Goal: Find specific page/section: Find specific page/section

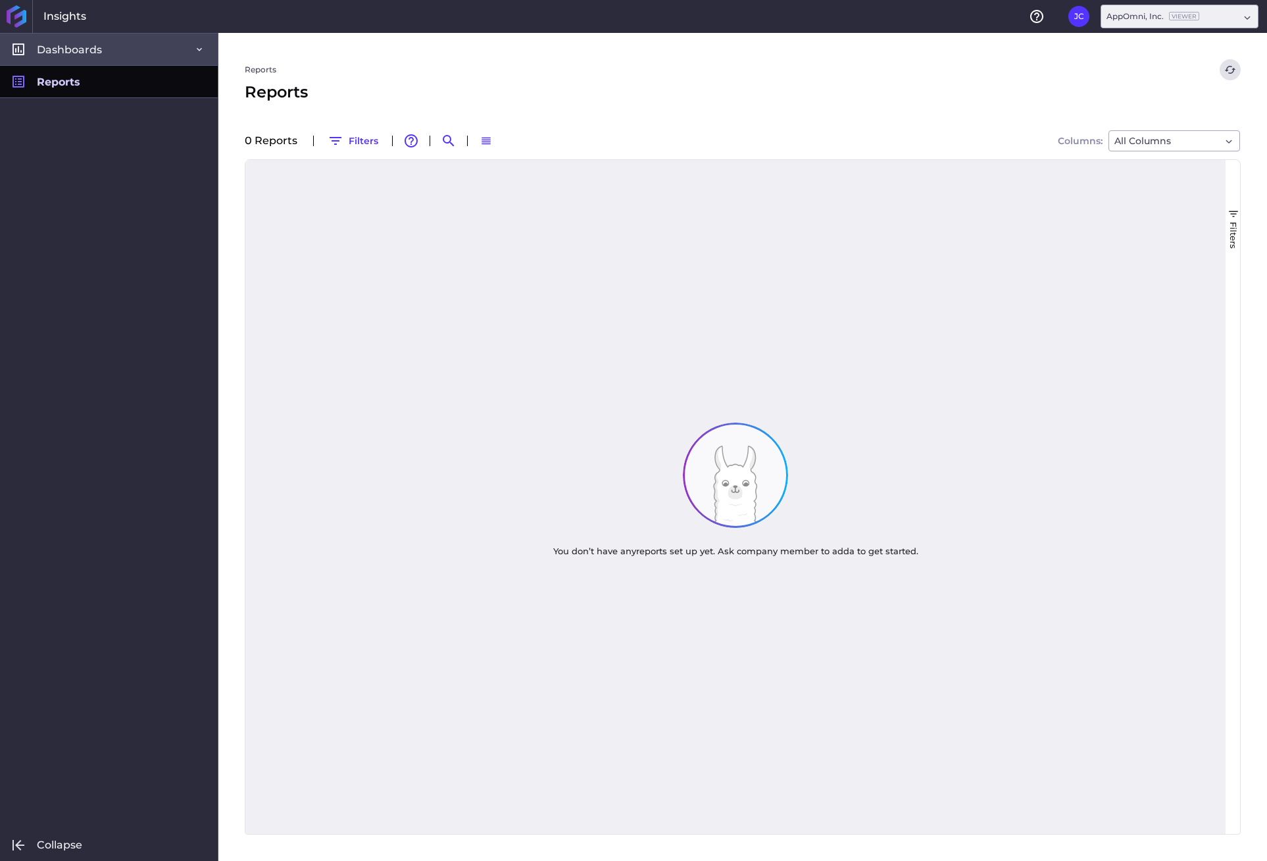
click at [144, 51] on link "Dashboards" at bounding box center [109, 49] width 218 height 32
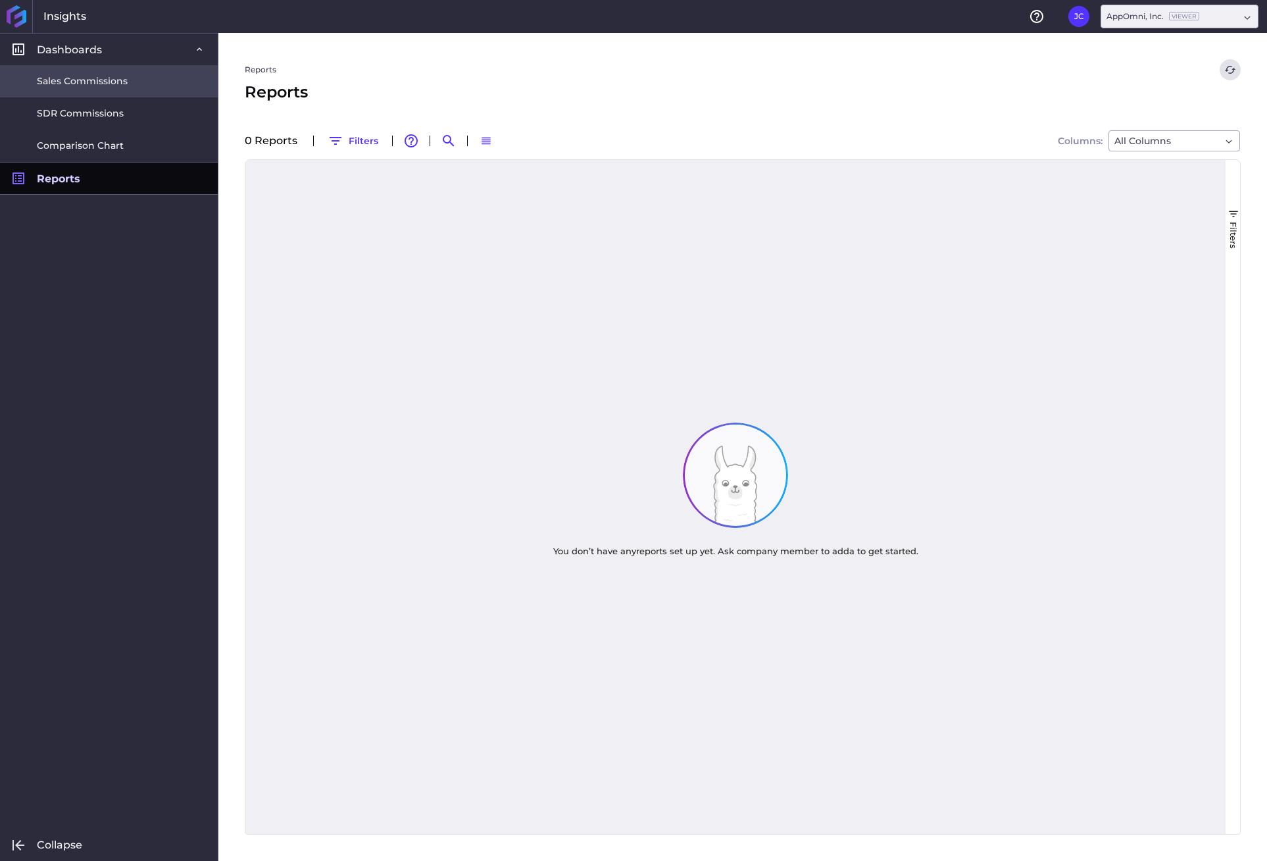
click at [100, 78] on span "Sales Commissions" at bounding box center [82, 81] width 91 height 14
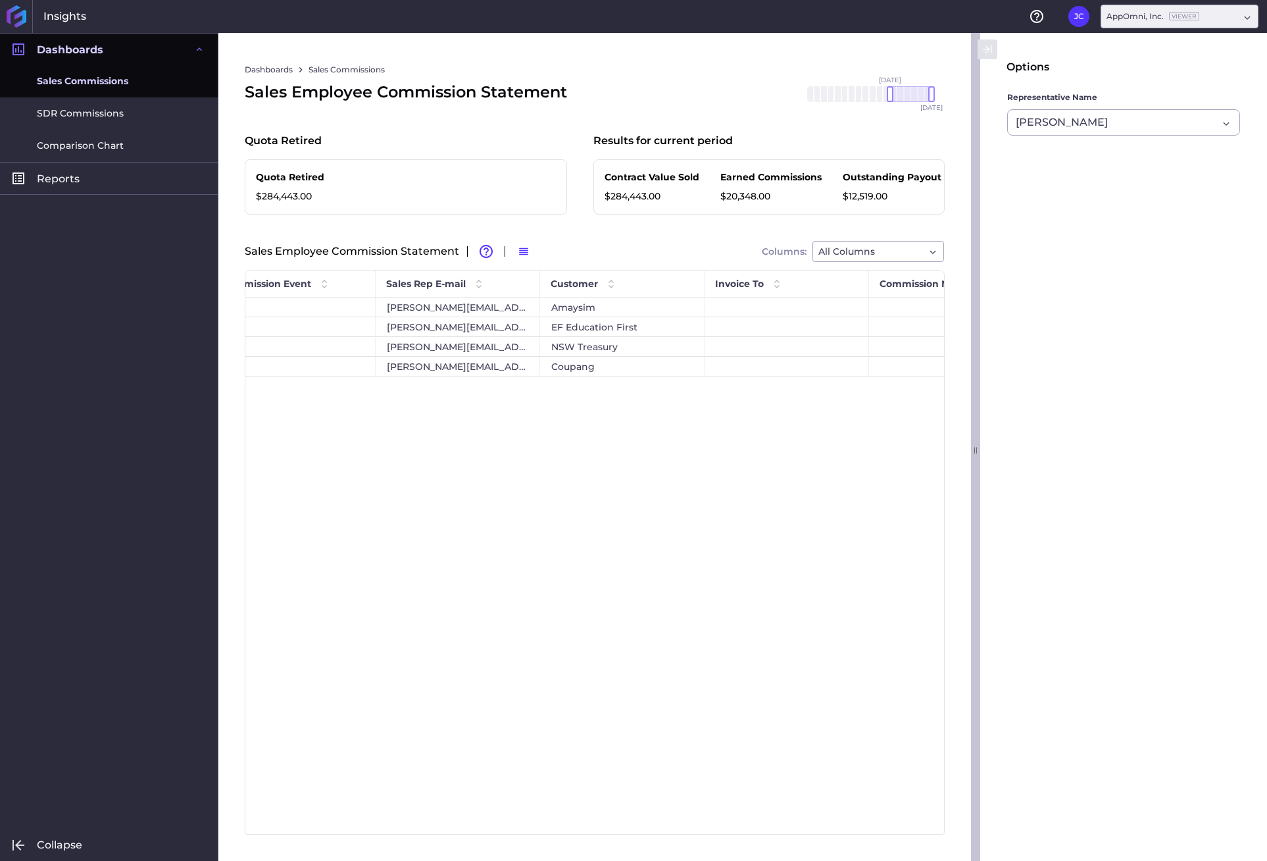
drag, startPoint x: 977, startPoint y: 442, endPoint x: 1212, endPoint y: 434, distance: 235.1
click at [1212, 434] on div "Options Representative Name [PERSON_NAME]" at bounding box center [1119, 447] width 296 height 828
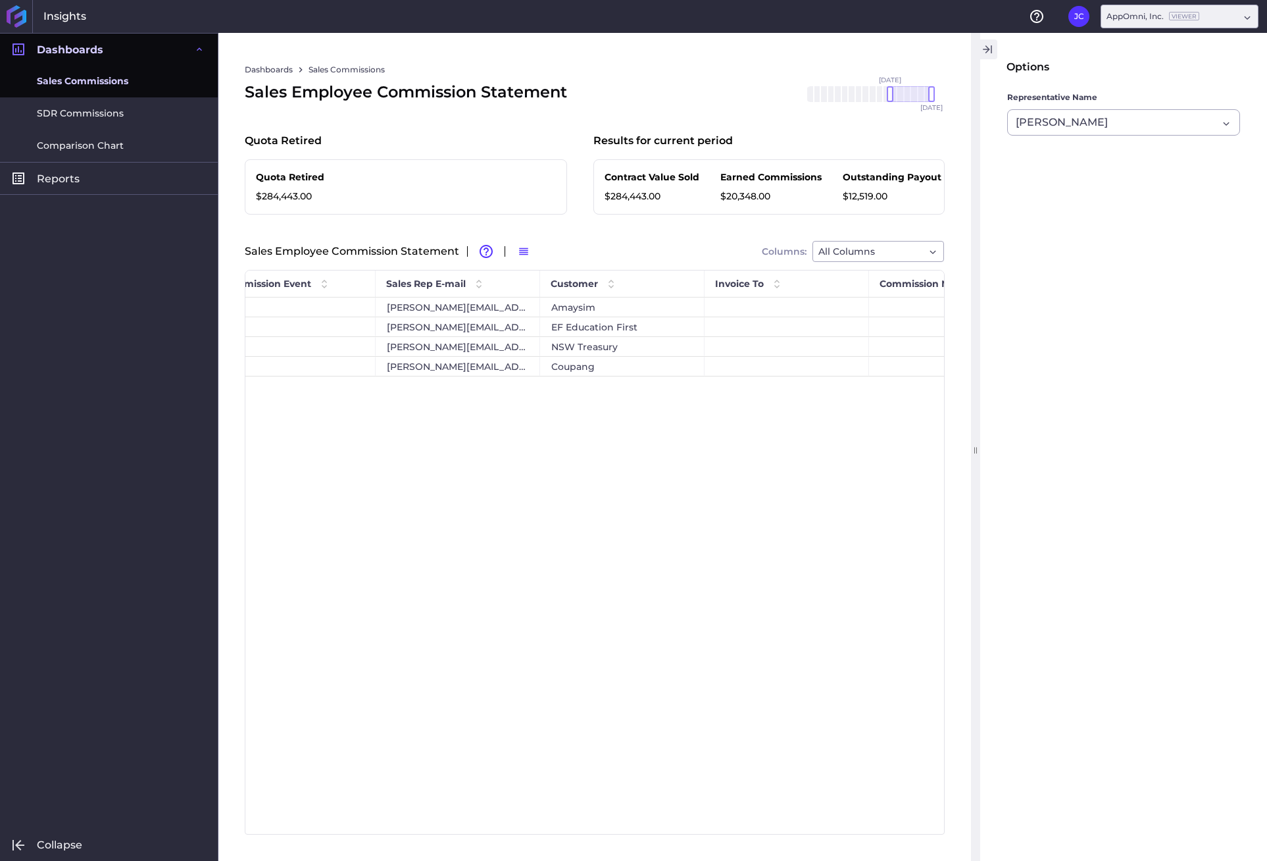
click at [986, 47] on icon "button" at bounding box center [986, 49] width 7 height 8
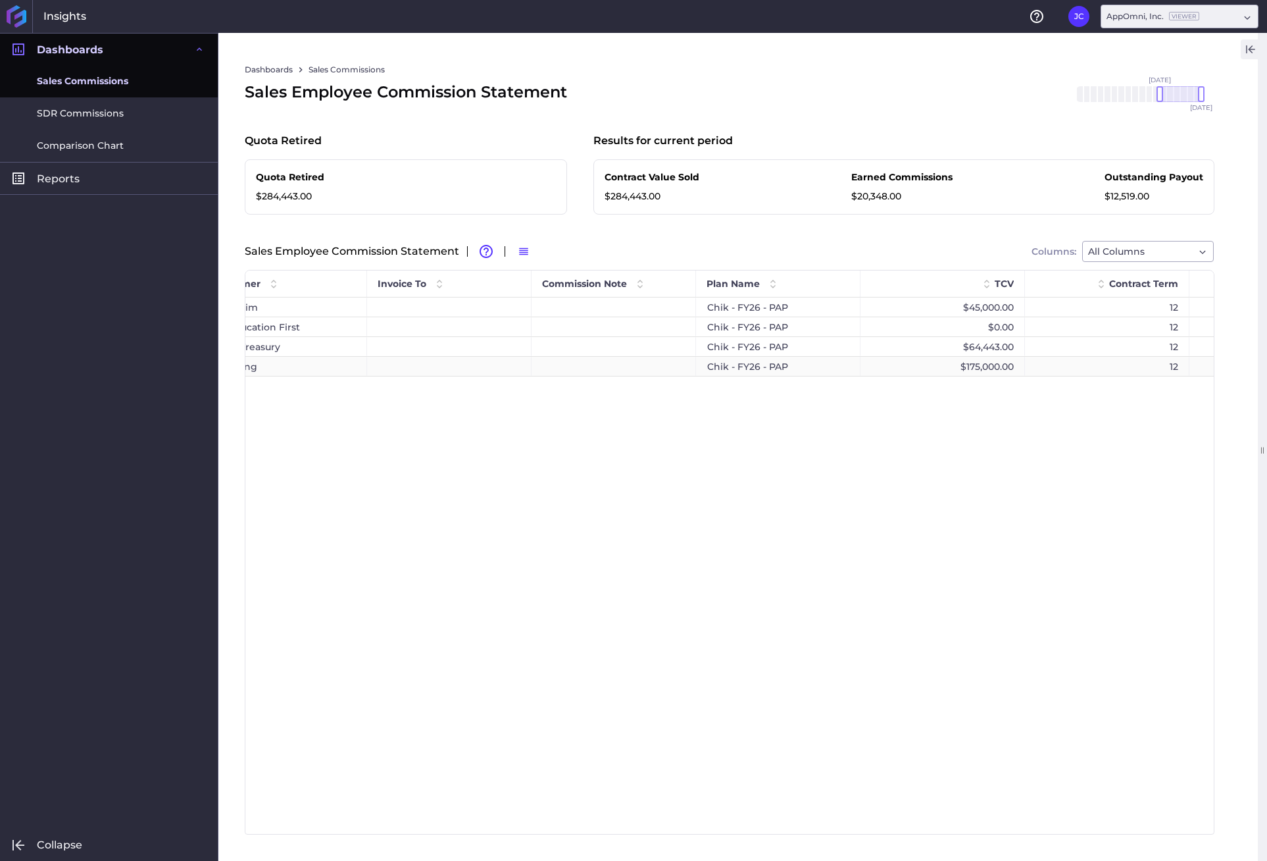
scroll to position [0, 813]
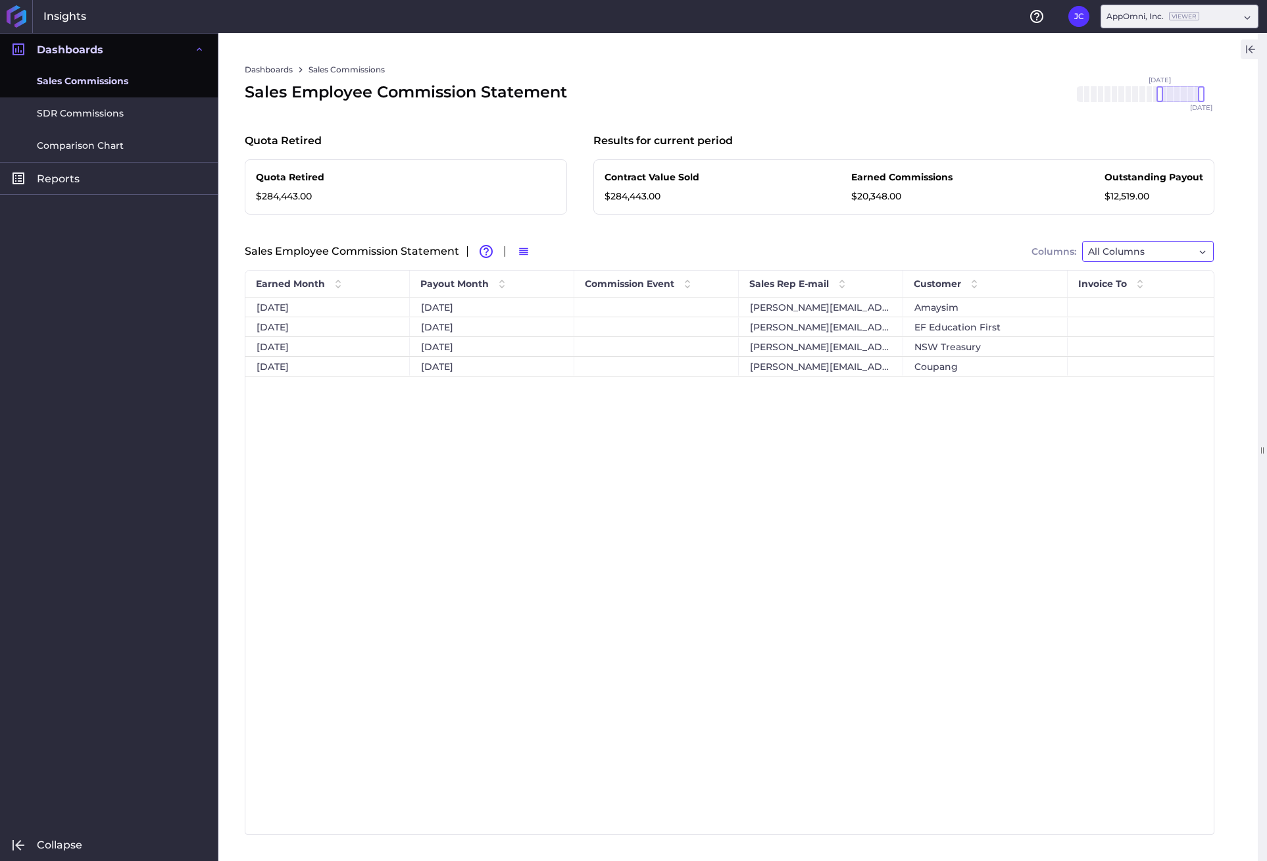
click at [1124, 251] on span "All Columns" at bounding box center [1116, 251] width 57 height 16
click at [707, 246] on div "Sales Employee Commission Statement Advanced table features Switch to Default D…" at bounding box center [730, 251] width 970 height 21
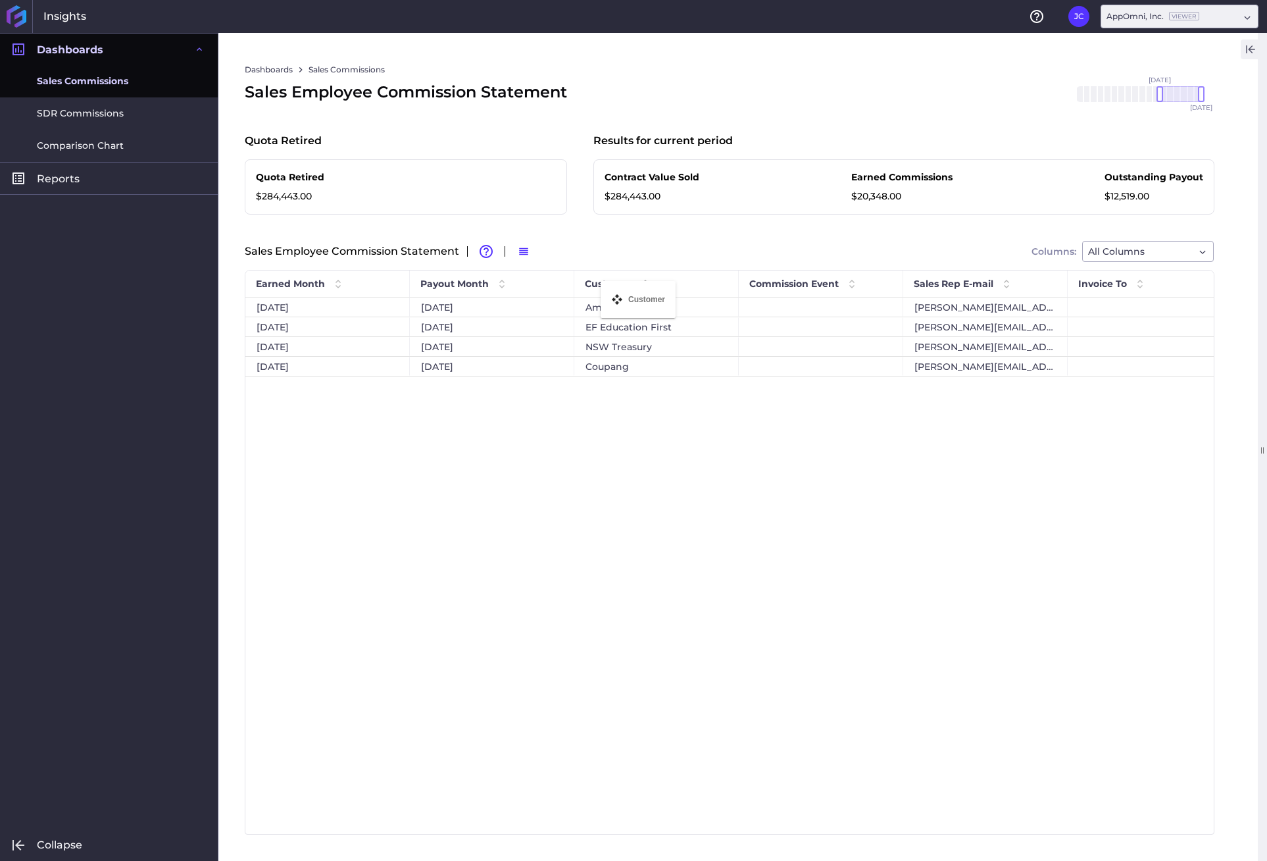
drag, startPoint x: 1042, startPoint y: 284, endPoint x: 607, endPoint y: 289, distance: 435.0
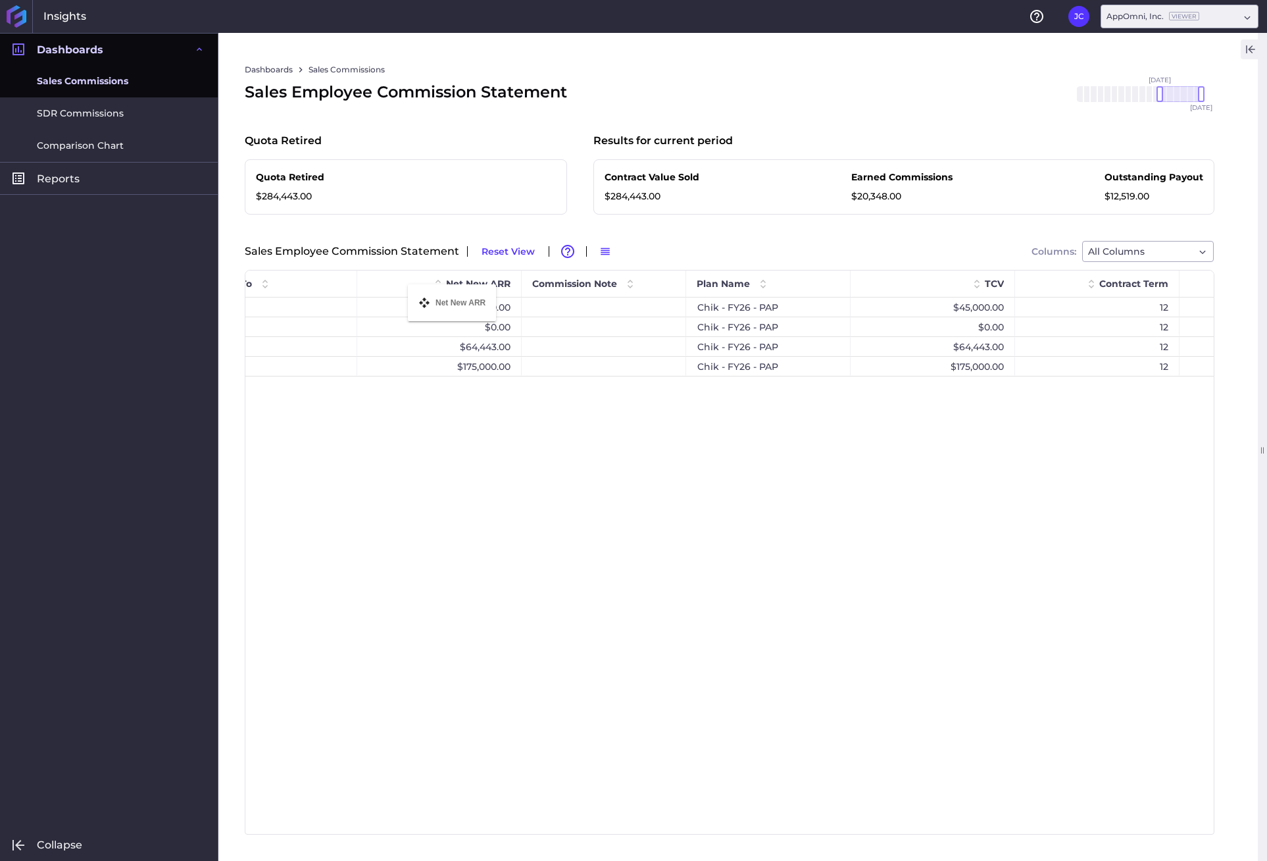
drag, startPoint x: 1140, startPoint y: 287, endPoint x: 415, endPoint y: 292, distance: 725.2
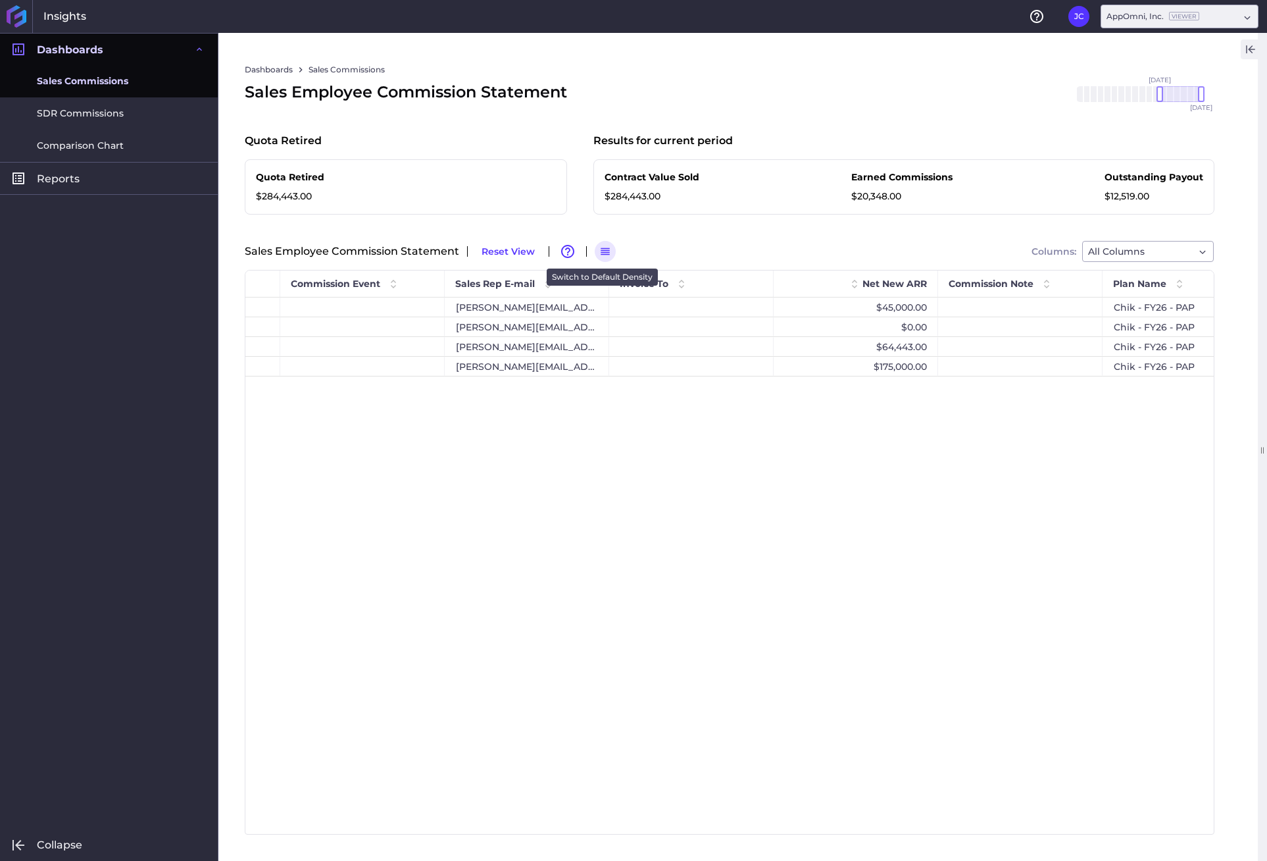
click at [601, 250] on icon "button" at bounding box center [605, 251] width 9 height 7
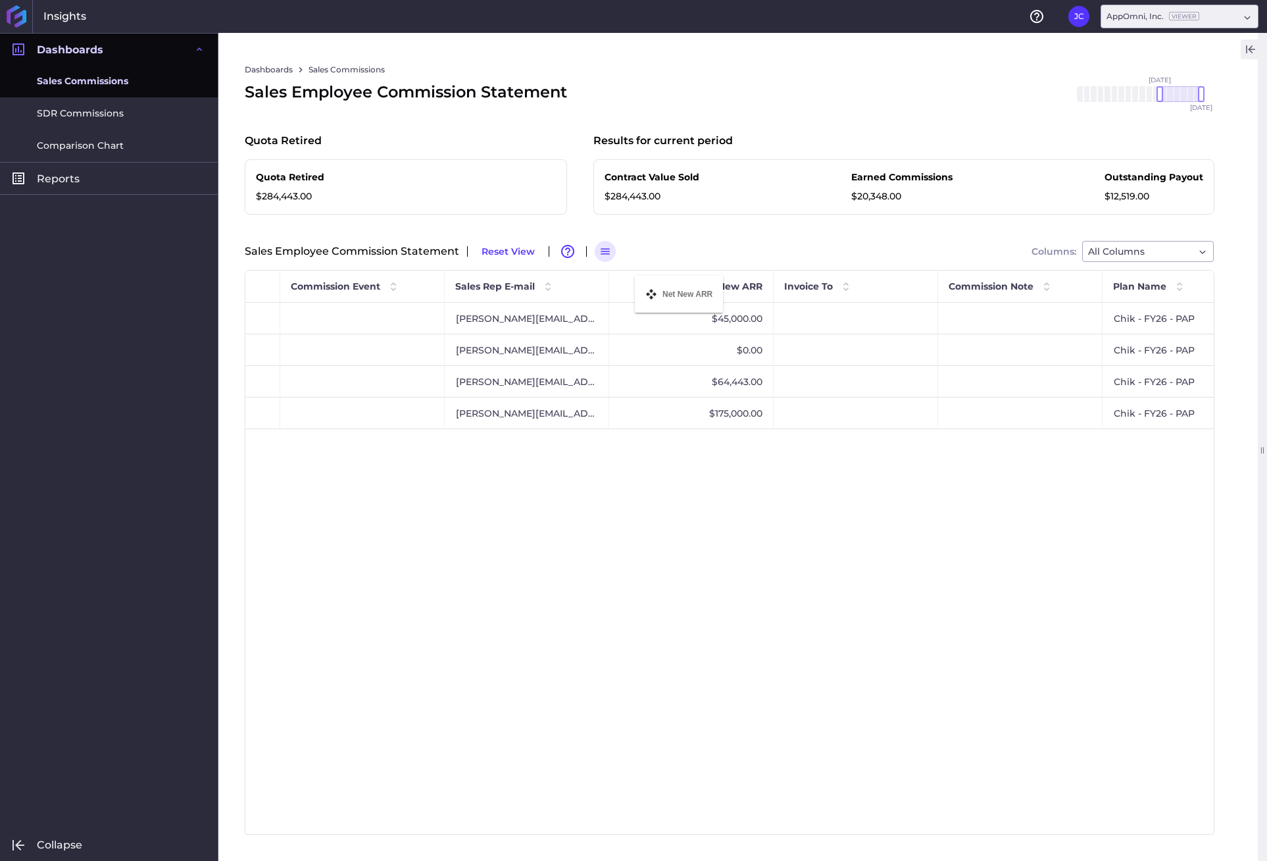
drag, startPoint x: 896, startPoint y: 283, endPoint x: 642, endPoint y: 284, distance: 254.0
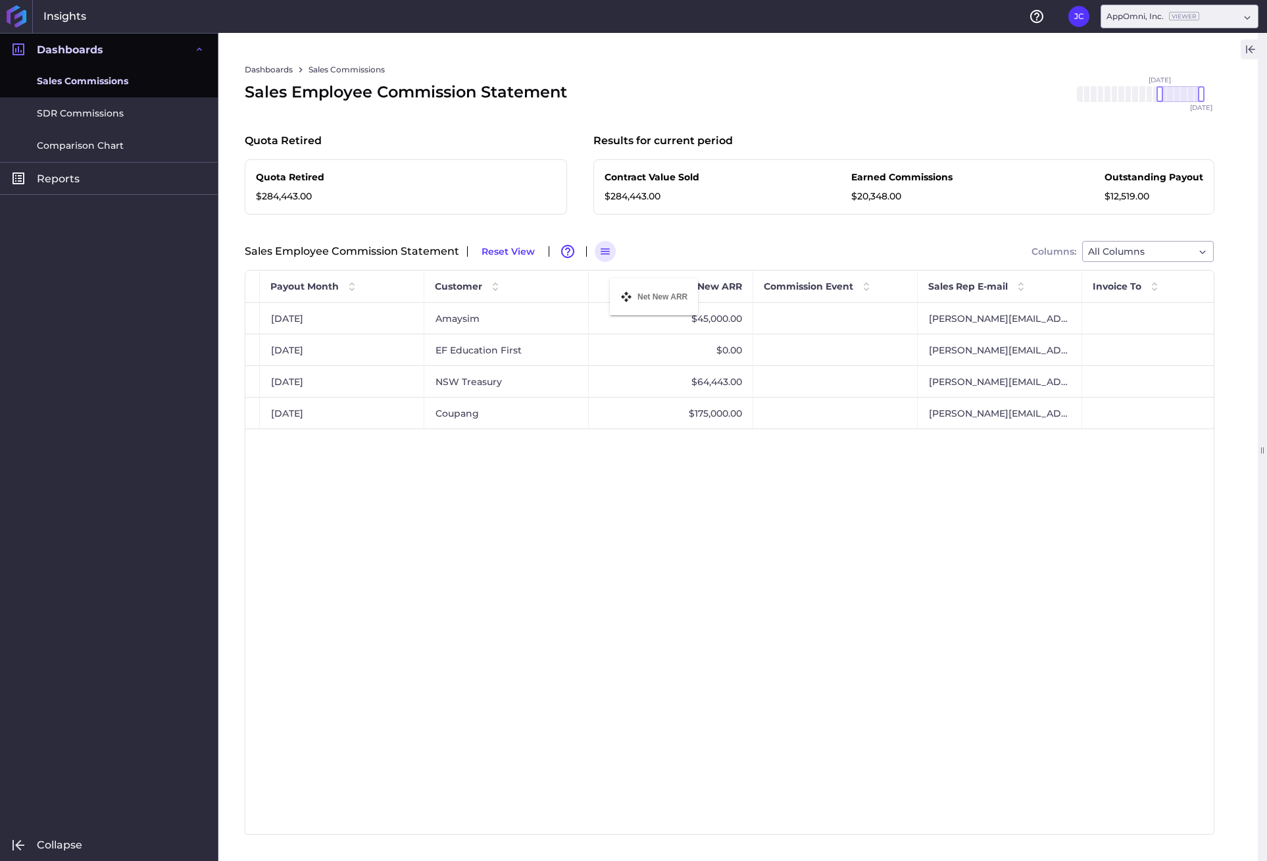
drag, startPoint x: 1025, startPoint y: 285, endPoint x: 613, endPoint y: 287, distance: 411.3
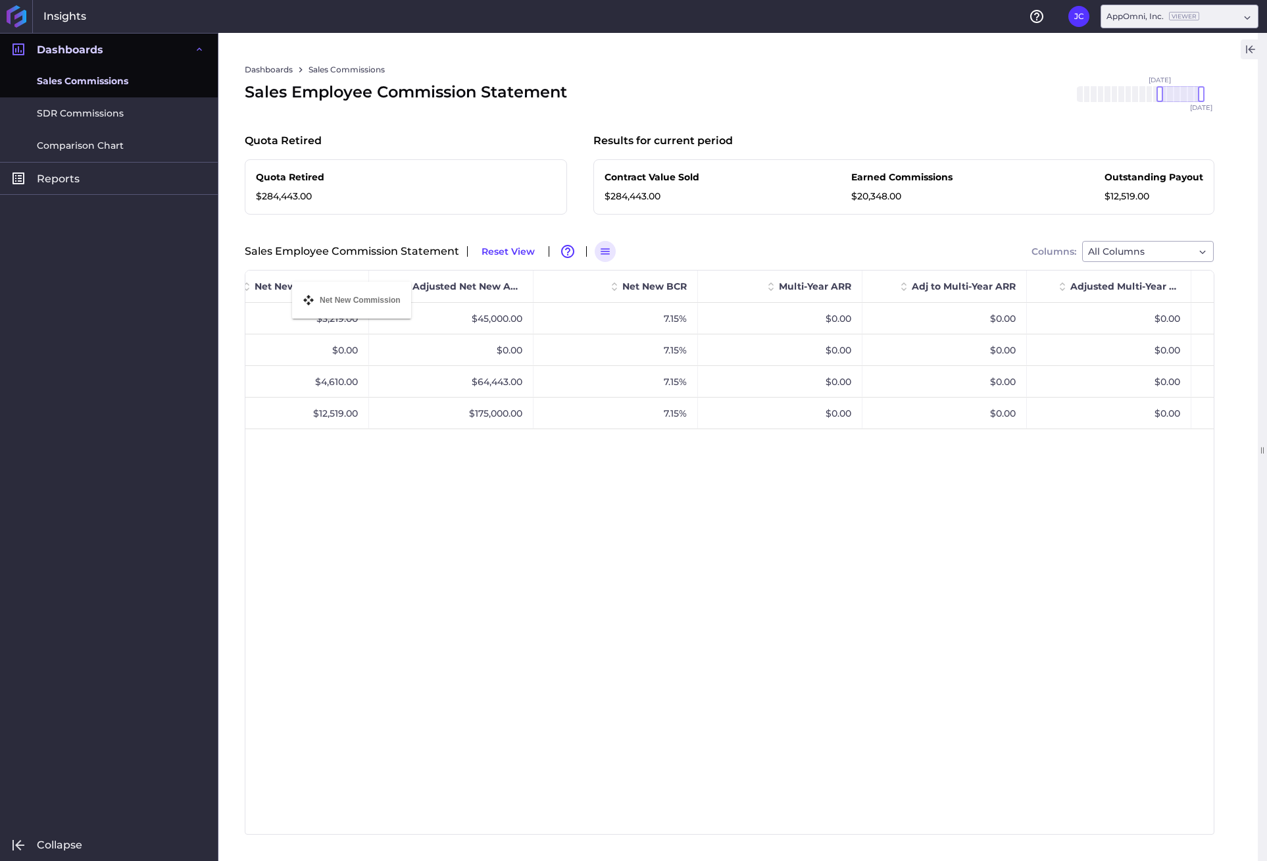
drag, startPoint x: 635, startPoint y: 288, endPoint x: 299, endPoint y: 290, distance: 336.3
drag, startPoint x: 646, startPoint y: 286, endPoint x: 550, endPoint y: 301, distance: 96.6
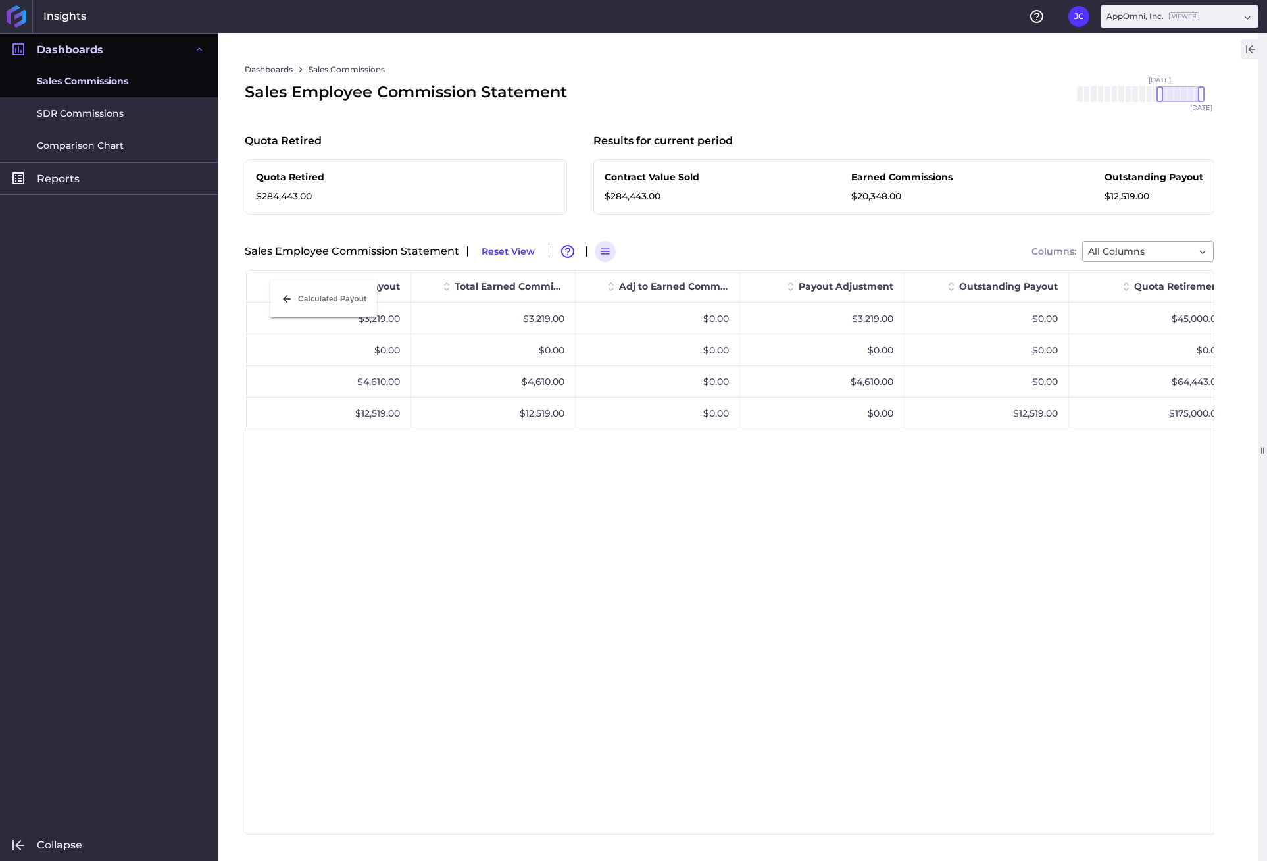
drag, startPoint x: 665, startPoint y: 286, endPoint x: 277, endPoint y: 288, distance: 388.3
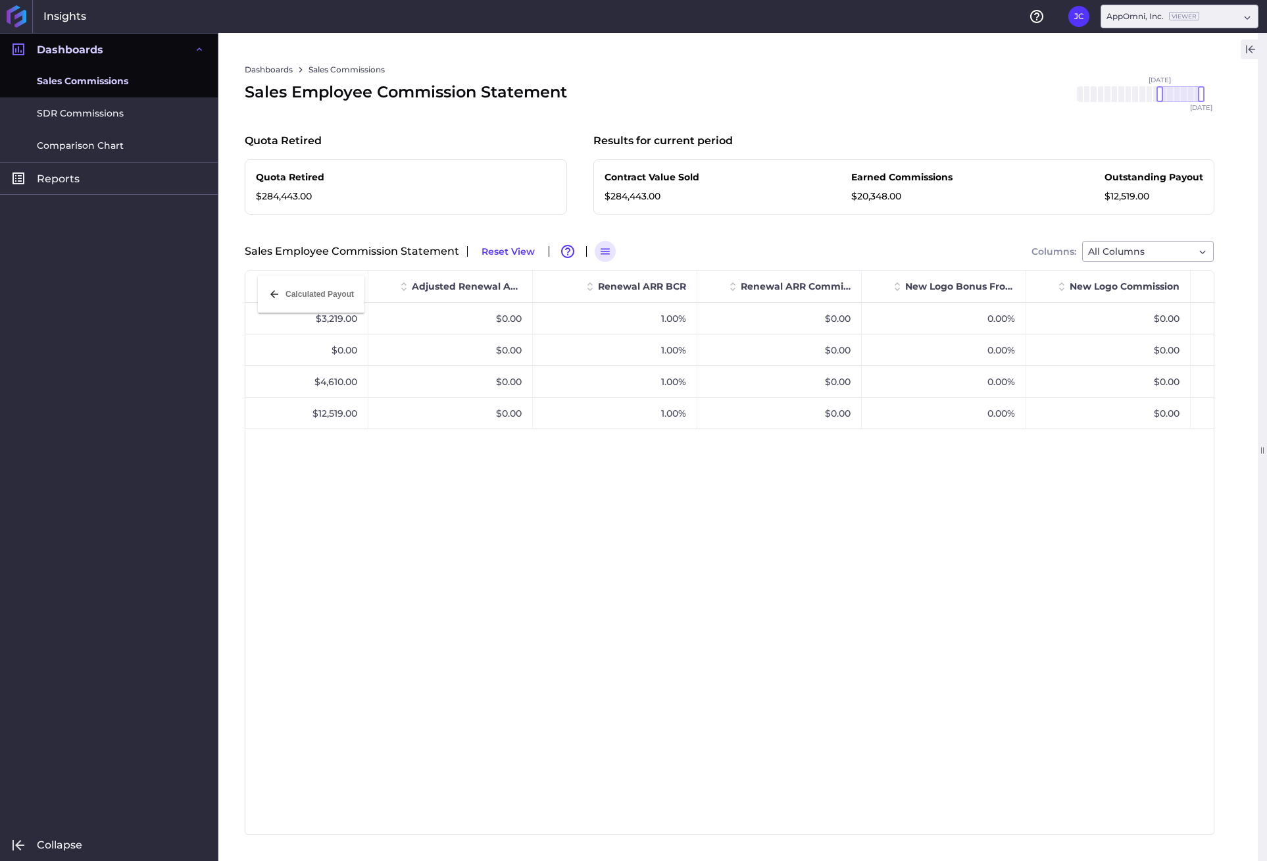
drag, startPoint x: 1049, startPoint y: 283, endPoint x: 265, endPoint y: 284, distance: 784.4
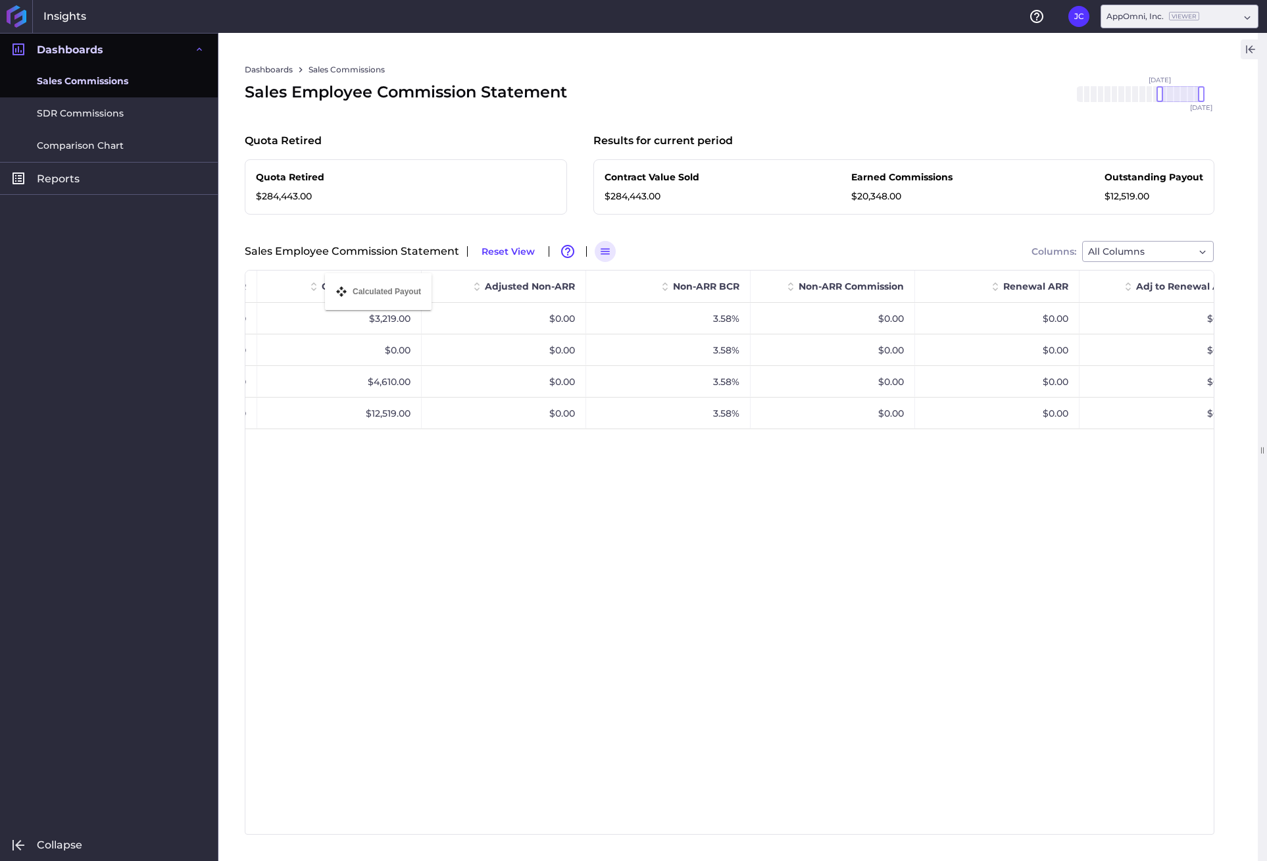
drag, startPoint x: 1192, startPoint y: 286, endPoint x: 332, endPoint y: 281, distance: 860.8
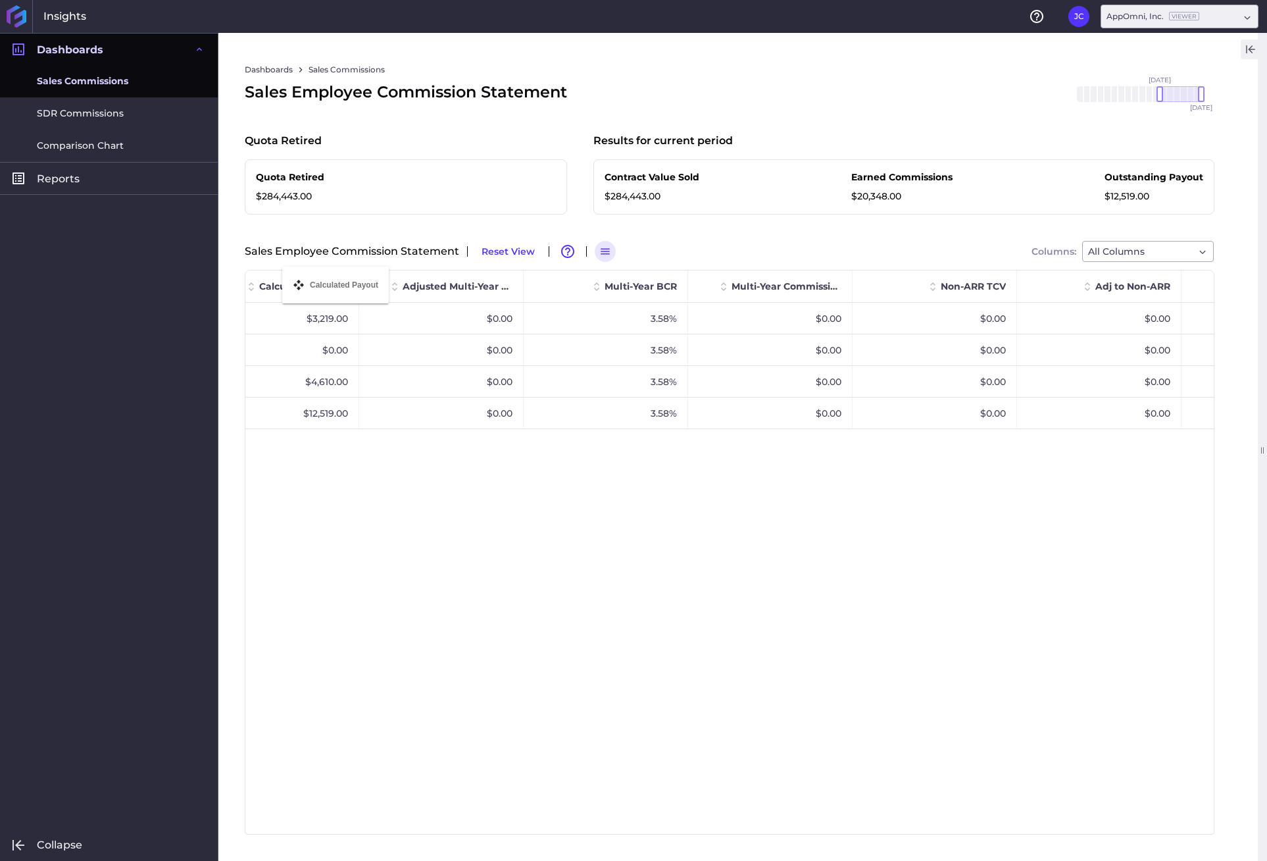
drag, startPoint x: 1121, startPoint y: 286, endPoint x: 289, endPoint y: 274, distance: 831.9
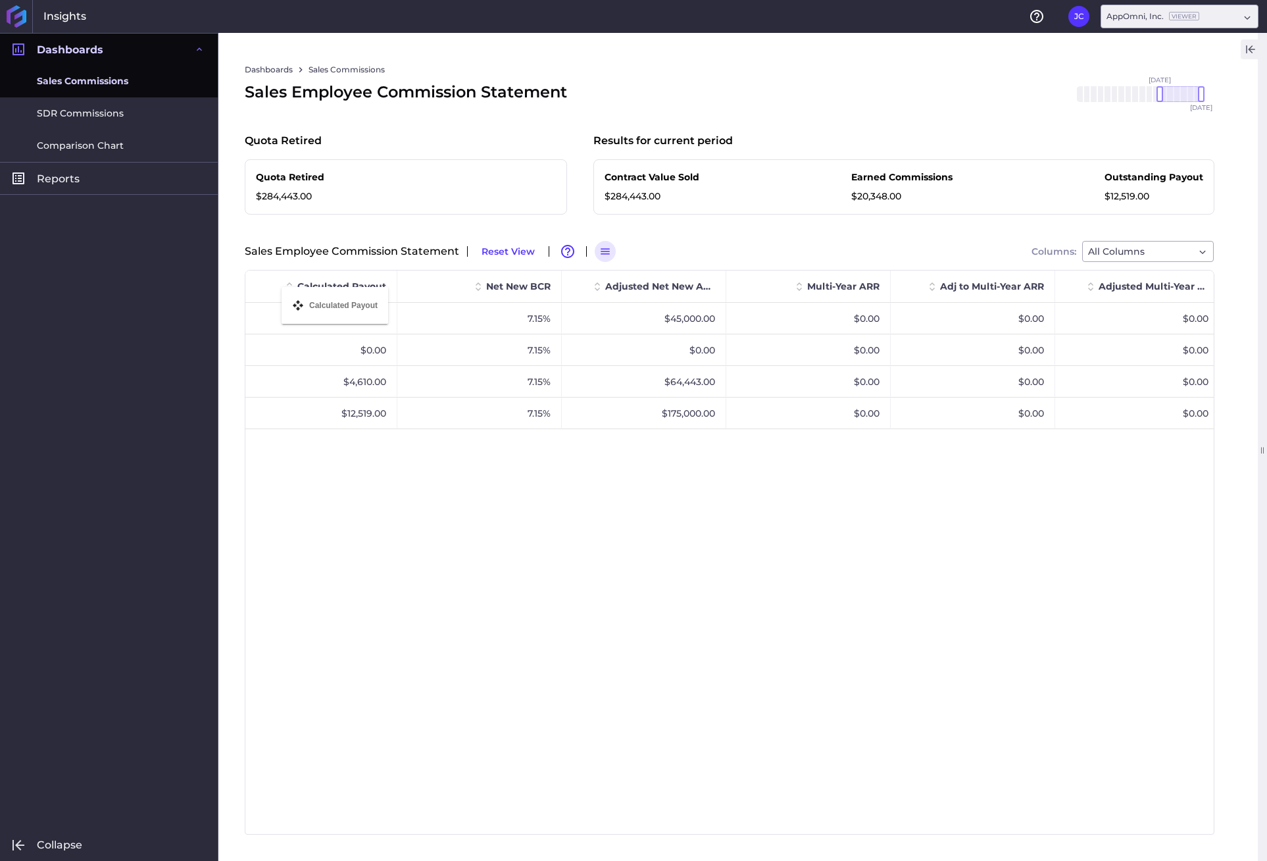
drag, startPoint x: 1001, startPoint y: 288, endPoint x: 288, endPoint y: 295, distance: 712.8
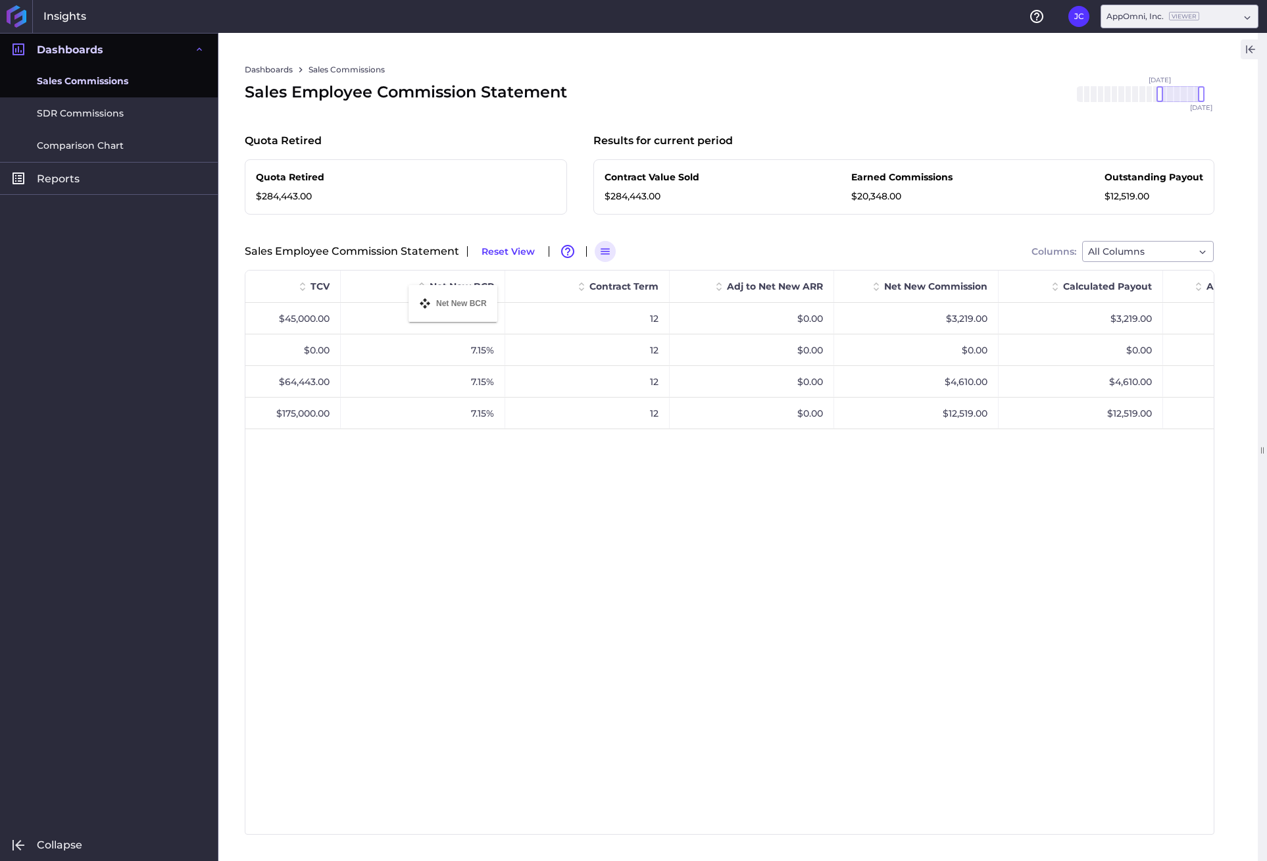
drag, startPoint x: 1119, startPoint y: 289, endPoint x: 415, endPoint y: 293, distance: 703.5
drag, startPoint x: 1120, startPoint y: 289, endPoint x: 327, endPoint y: 276, distance: 793.1
drag, startPoint x: 1117, startPoint y: 281, endPoint x: 503, endPoint y: 274, distance: 614.7
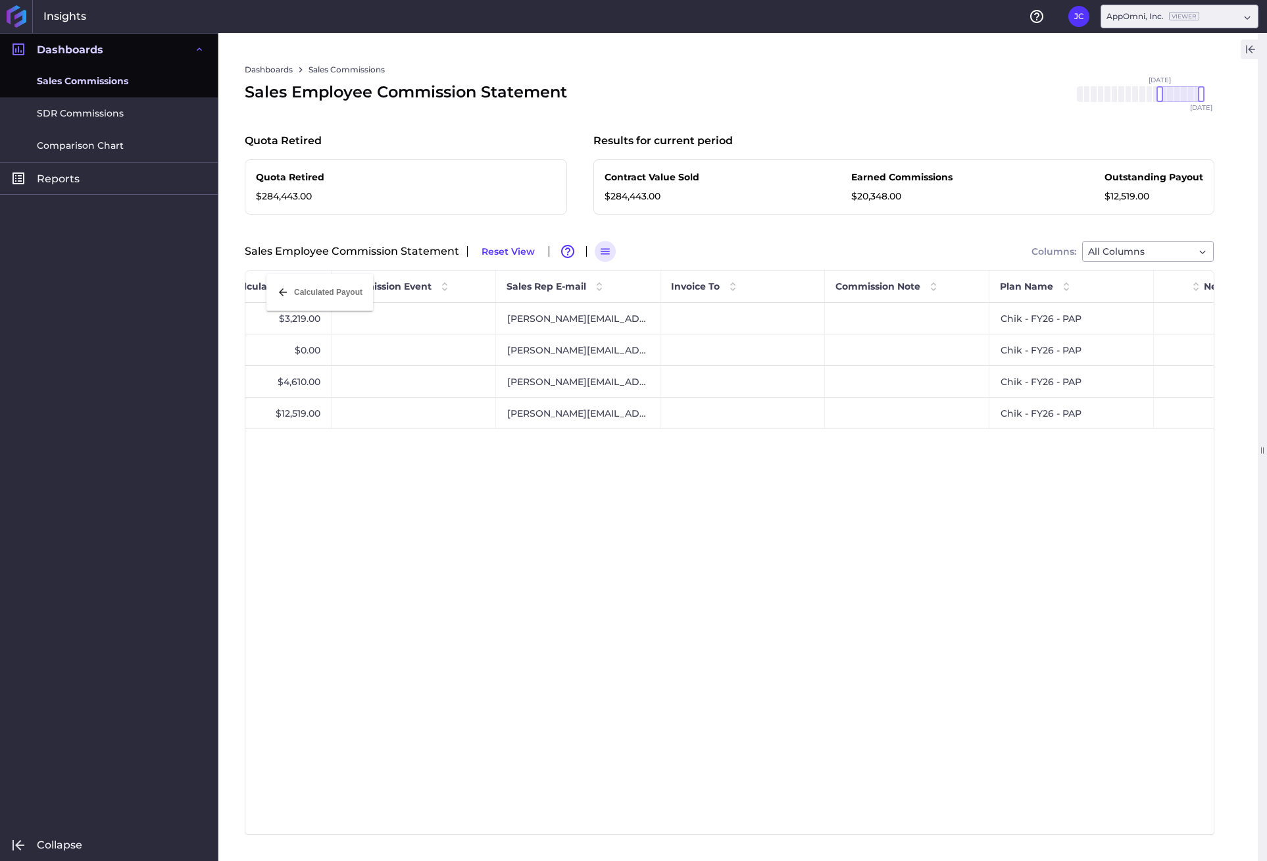
drag, startPoint x: 1086, startPoint y: 286, endPoint x: 273, endPoint y: 282, distance: 812.8
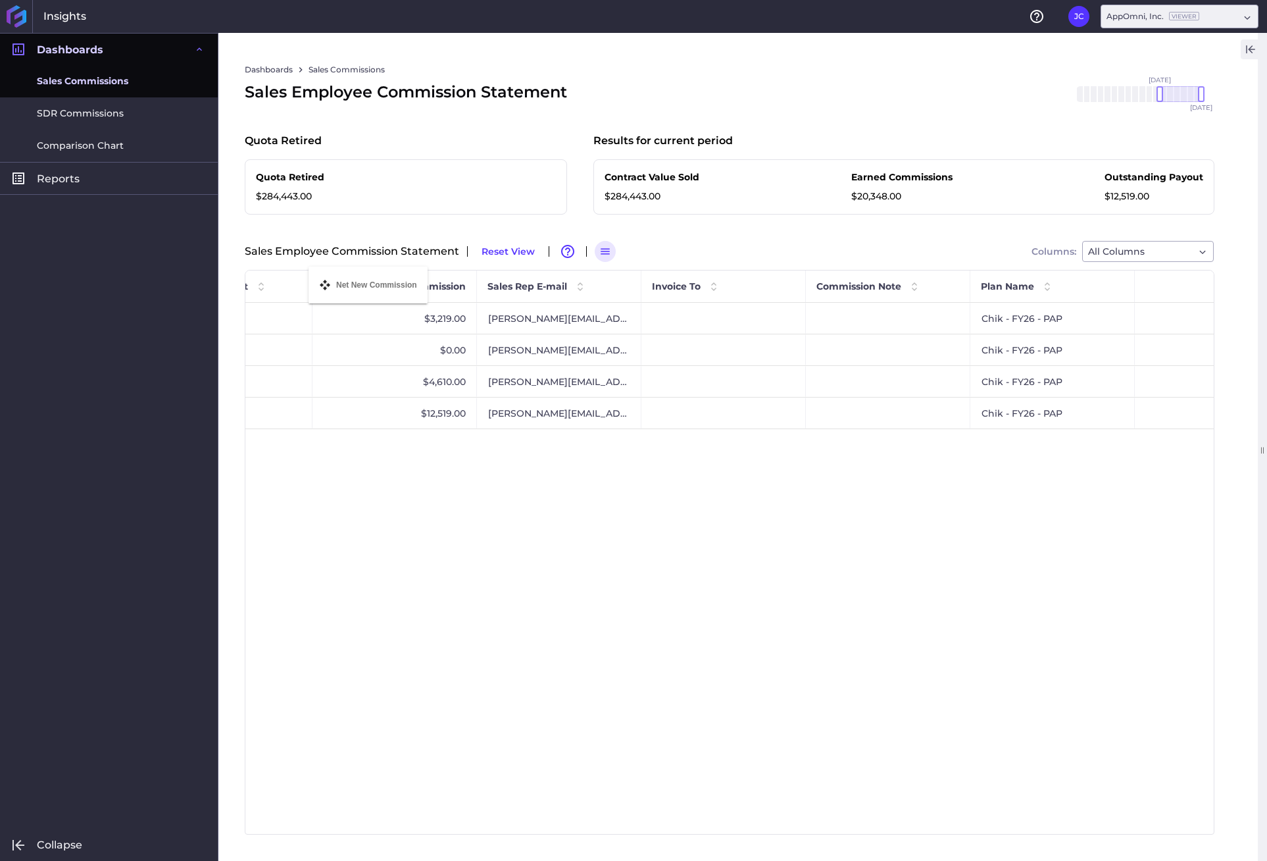
drag, startPoint x: 1104, startPoint y: 289, endPoint x: 315, endPoint y: 274, distance: 789.2
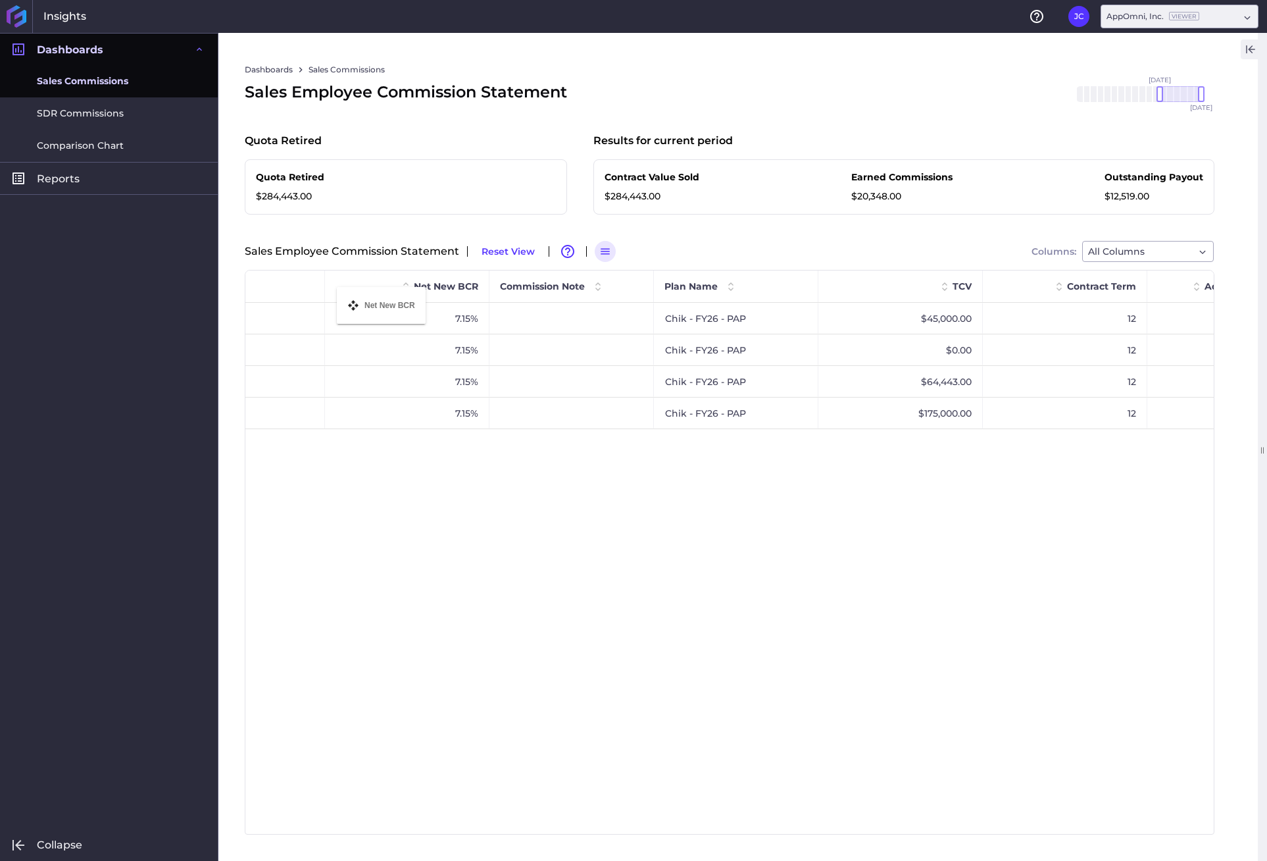
drag, startPoint x: 913, startPoint y: 286, endPoint x: 344, endPoint y: 295, distance: 569.3
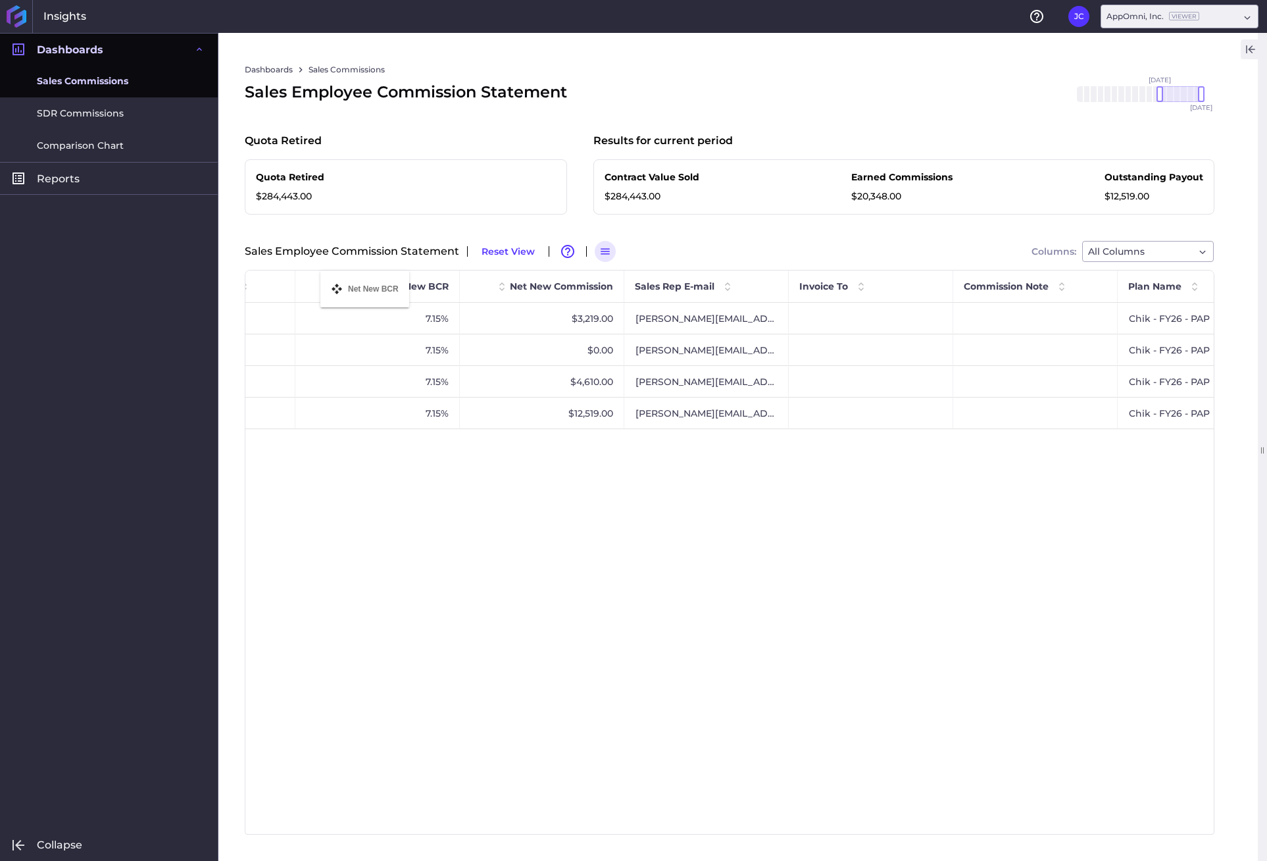
drag, startPoint x: 910, startPoint y: 283, endPoint x: 326, endPoint y: 278, distance: 583.7
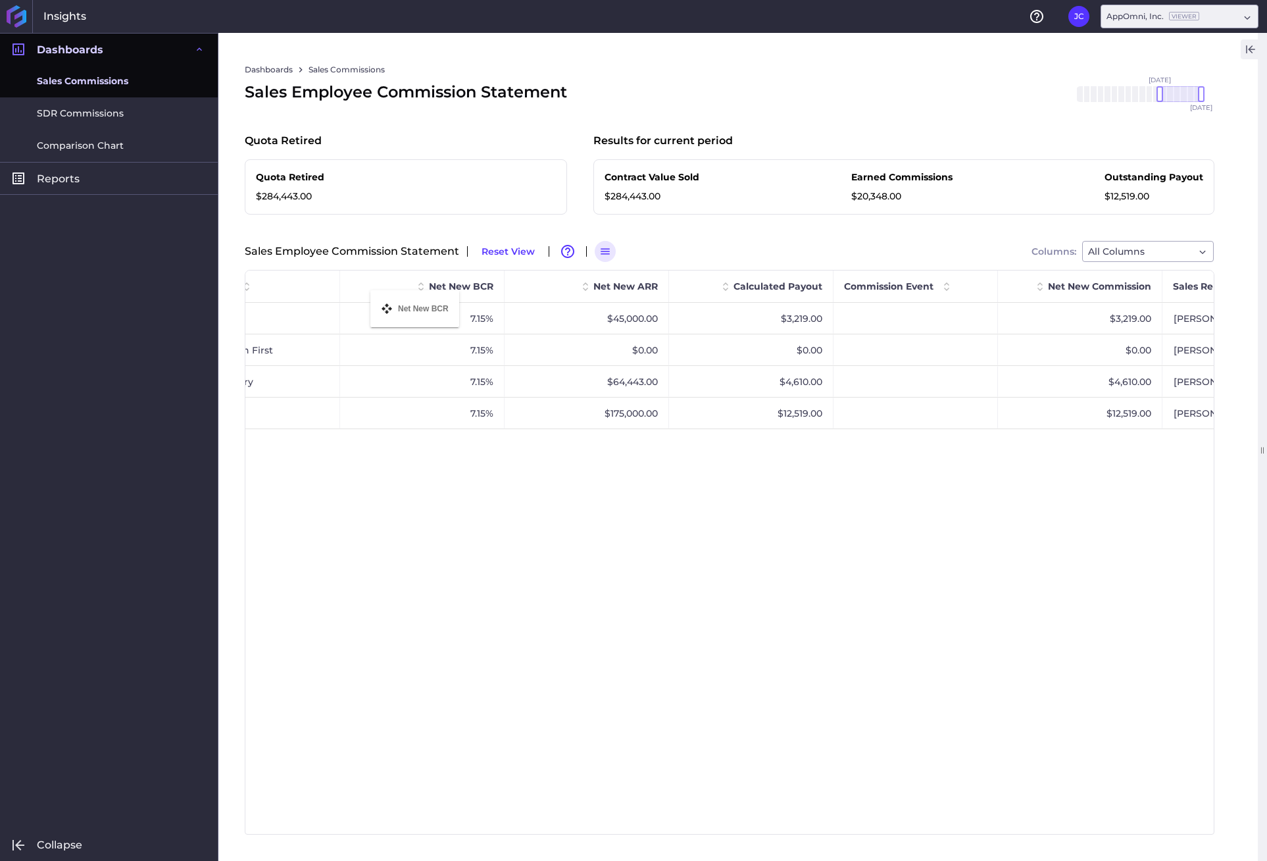
drag, startPoint x: 950, startPoint y: 284, endPoint x: 367, endPoint y: 298, distance: 583.9
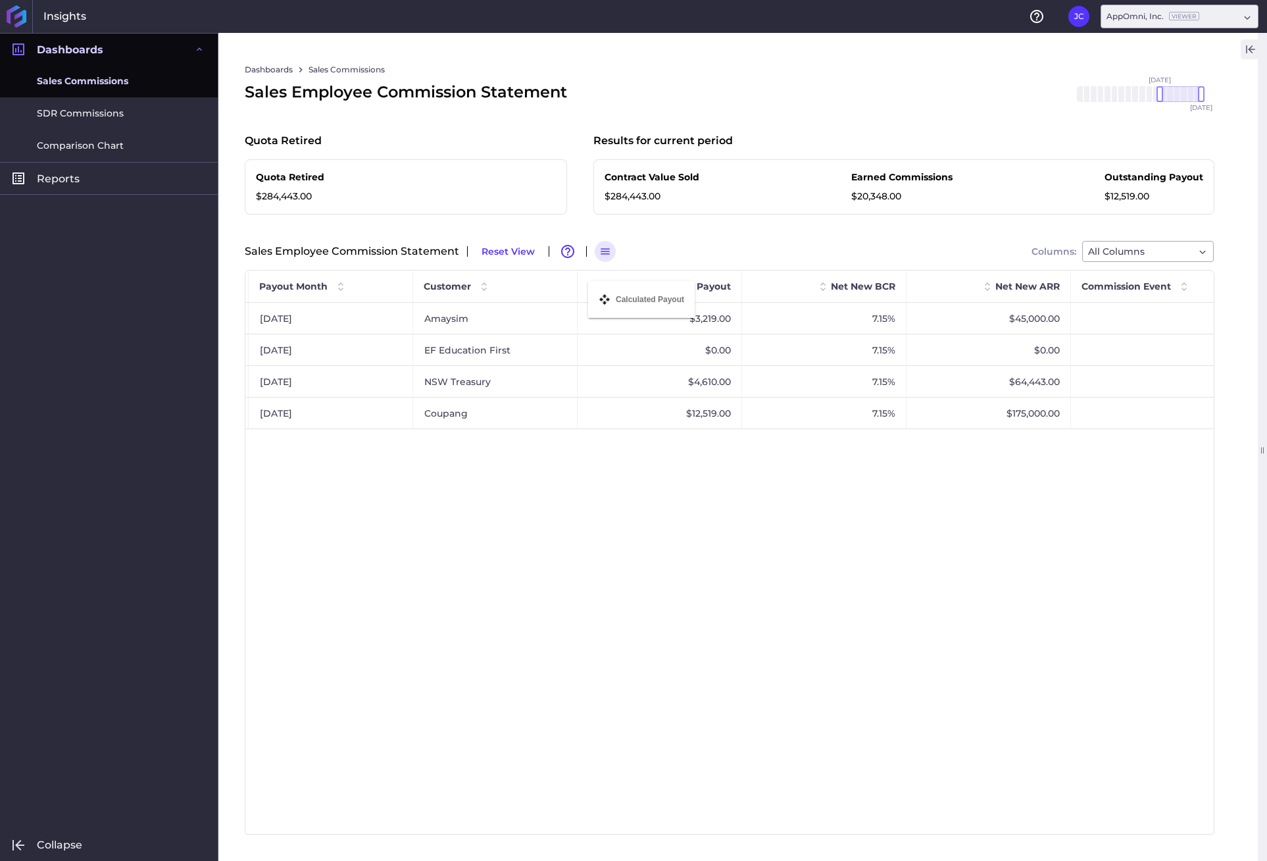
drag, startPoint x: 1017, startPoint y: 286, endPoint x: 595, endPoint y: 289, distance: 422.5
drag, startPoint x: 1021, startPoint y: 288, endPoint x: 649, endPoint y: 293, distance: 371.9
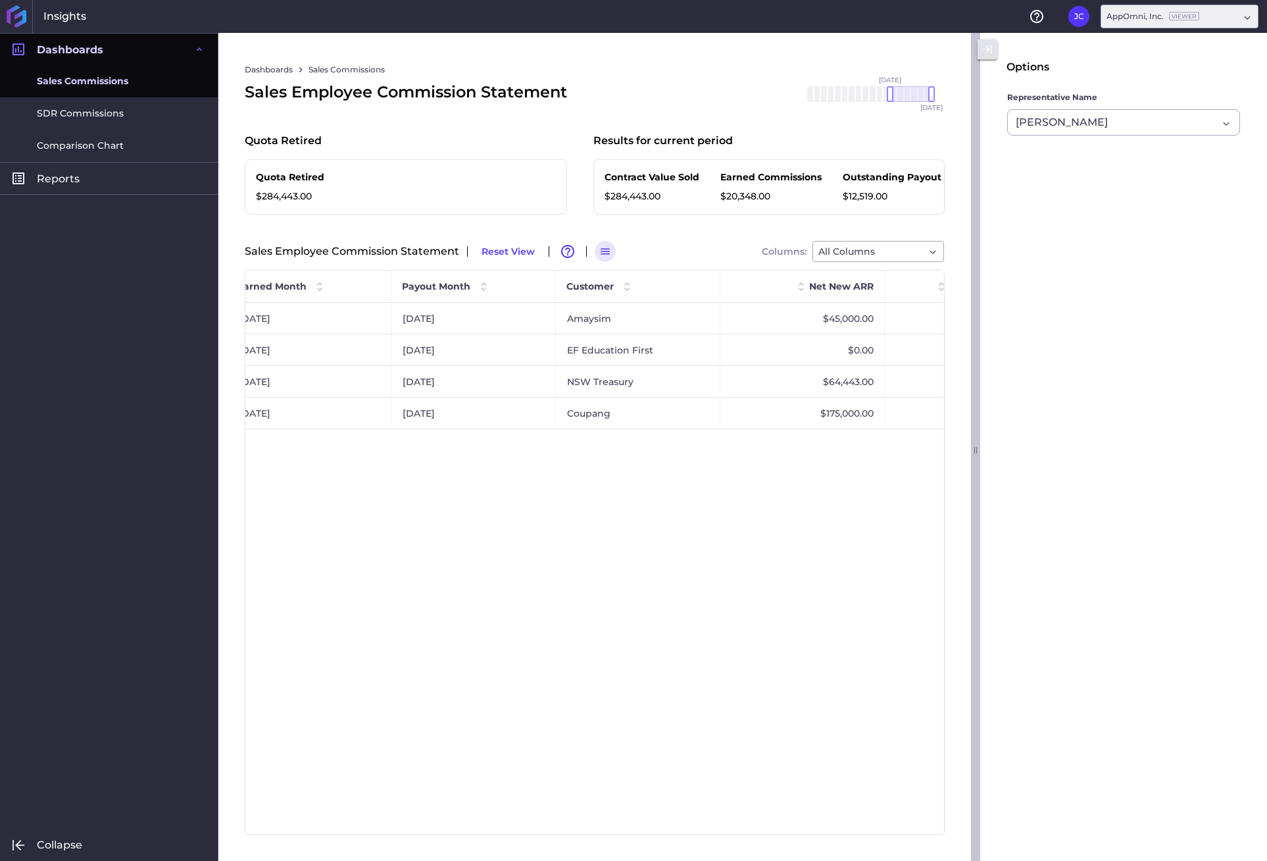
drag, startPoint x: 1262, startPoint y: 449, endPoint x: 1431, endPoint y: 450, distance: 168.5
click at [1267, 450] on html "Insights Help General Settings [PERSON_NAME] Chik [EMAIL_ADDRESS][DOMAIN_NAME] …" at bounding box center [633, 430] width 1267 height 861
click at [992, 57] on button "button" at bounding box center [988, 49] width 20 height 20
